Goal: Information Seeking & Learning: Learn about a topic

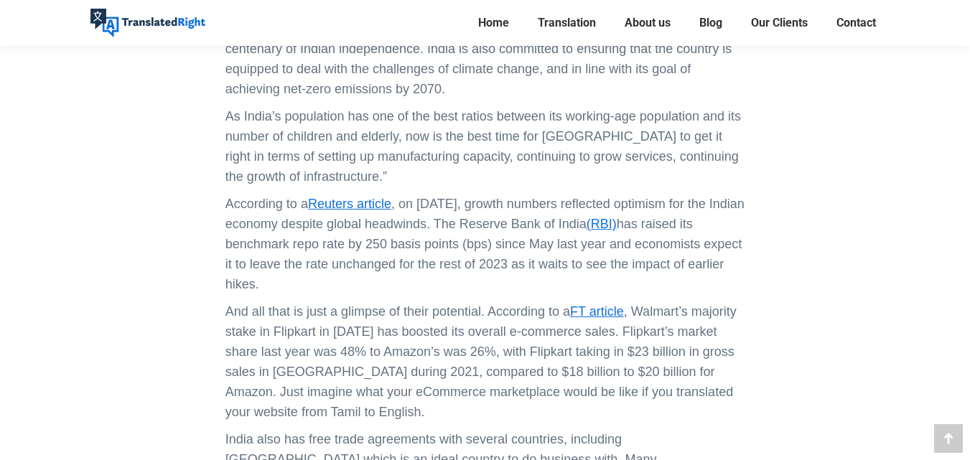
scroll to position [1192, 0]
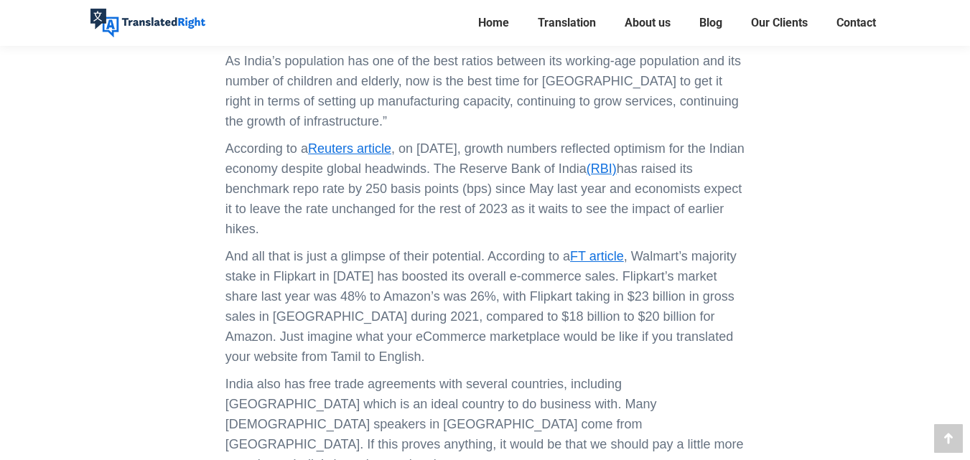
click at [387, 331] on p "And all that is just a glimpse of their potential. According to a FT article , …" at bounding box center [484, 306] width 519 height 121
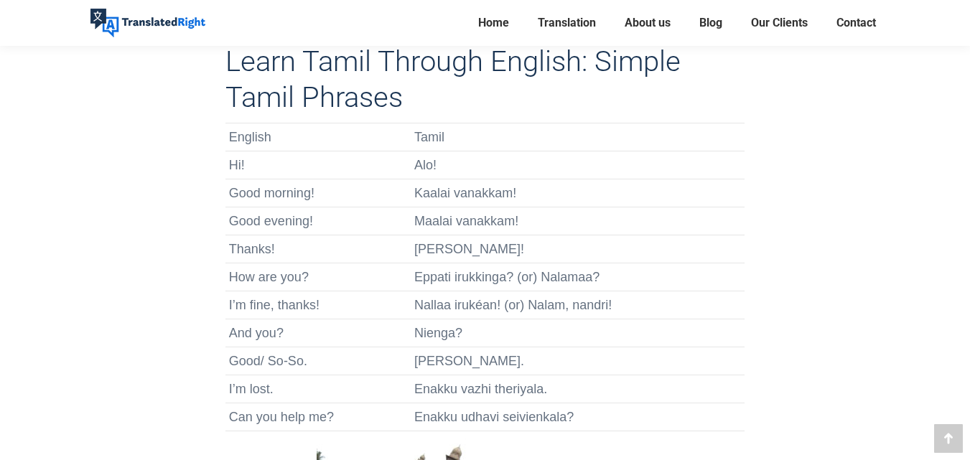
scroll to position [1920, 0]
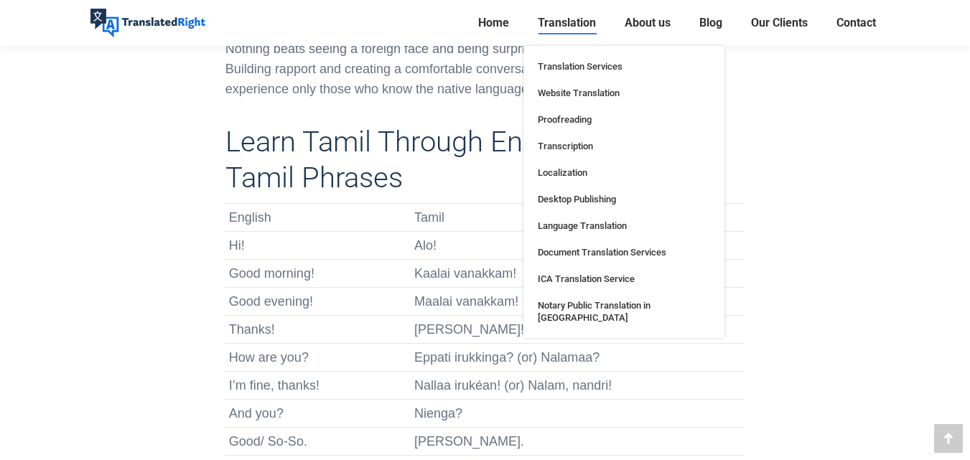
click at [542, 21] on span "Translation" at bounding box center [567, 23] width 58 height 14
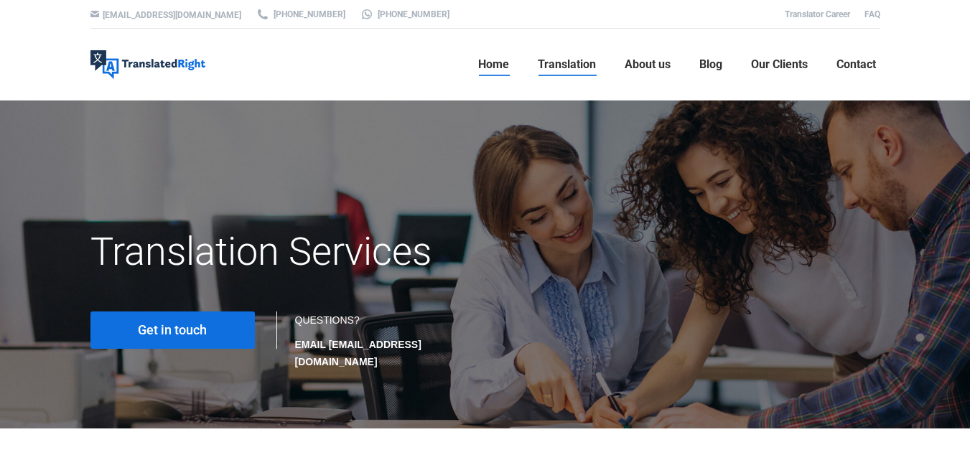
click at [480, 67] on span "Home" at bounding box center [493, 64] width 31 height 14
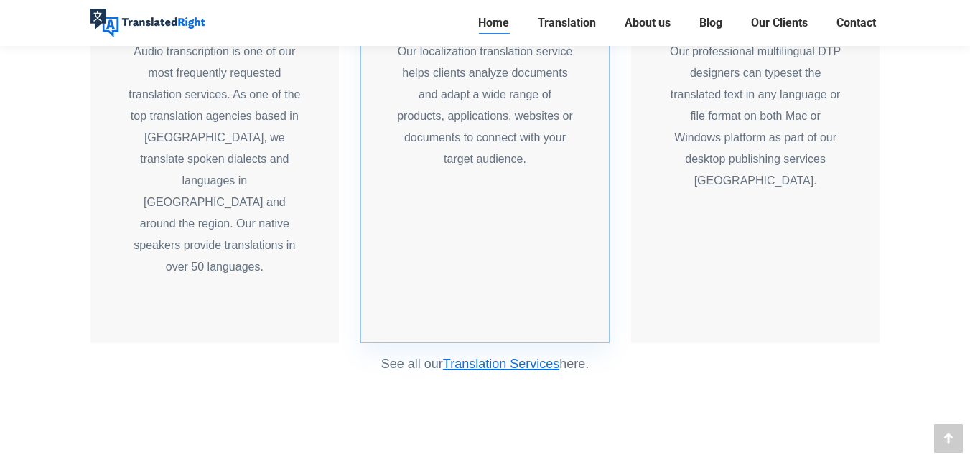
scroll to position [1972, 0]
